Goal: Task Accomplishment & Management: Manage account settings

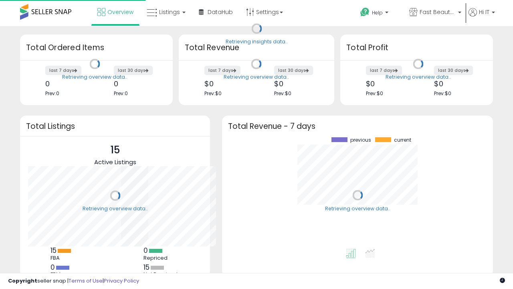
scroll to position [111, 255]
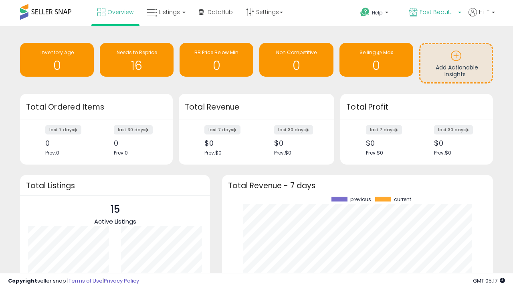
click at [434, 13] on span "Fast Beauty ([GEOGRAPHIC_DATA])" at bounding box center [438, 12] width 36 height 8
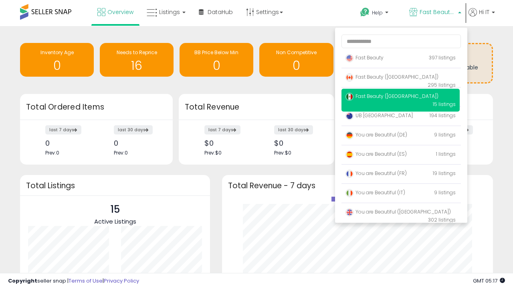
click at [400, 194] on span "You are Beautiful (IT)" at bounding box center [375, 192] width 60 height 7
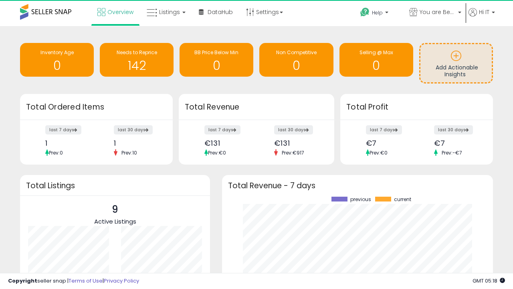
scroll to position [111, 255]
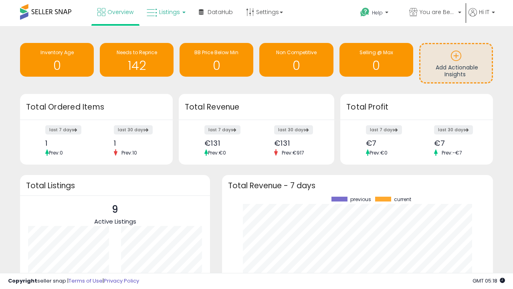
click at [165, 12] on span "Listings" at bounding box center [169, 12] width 21 height 8
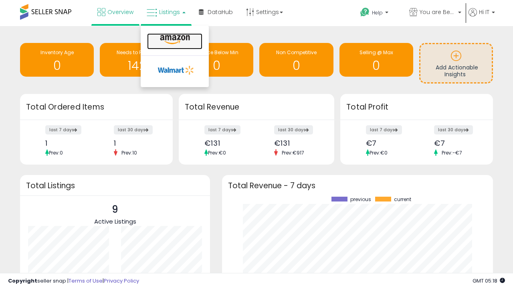
click at [174, 40] on icon at bounding box center [174, 39] width 35 height 10
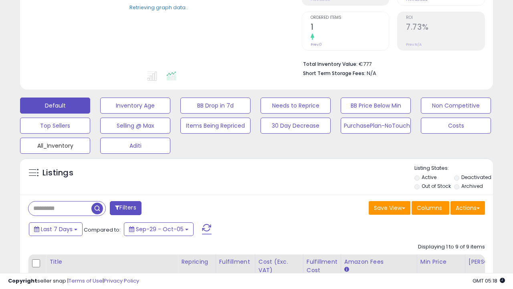
click at [55, 144] on button "All_Inventory" at bounding box center [55, 145] width 70 height 16
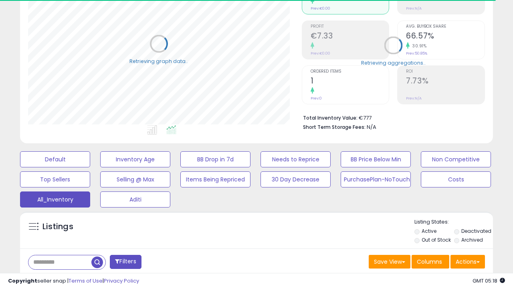
click at [57, 279] on span "Last 30 Days" at bounding box center [58, 283] width 35 height 8
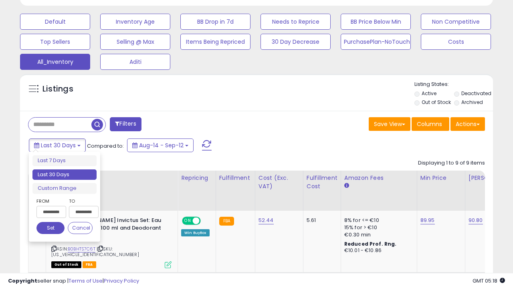
click at [65, 174] on li "Last 30 Days" at bounding box center [64, 174] width 64 height 11
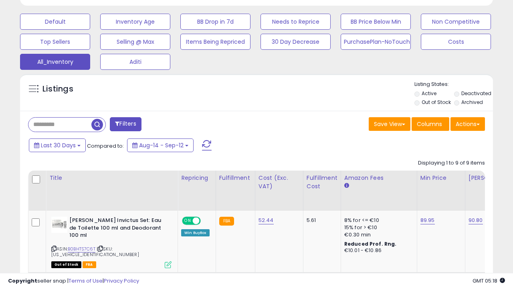
scroll to position [164, 273]
click at [468, 123] on button "Actions" at bounding box center [467, 124] width 34 height 14
